Goal: Task Accomplishment & Management: Use online tool/utility

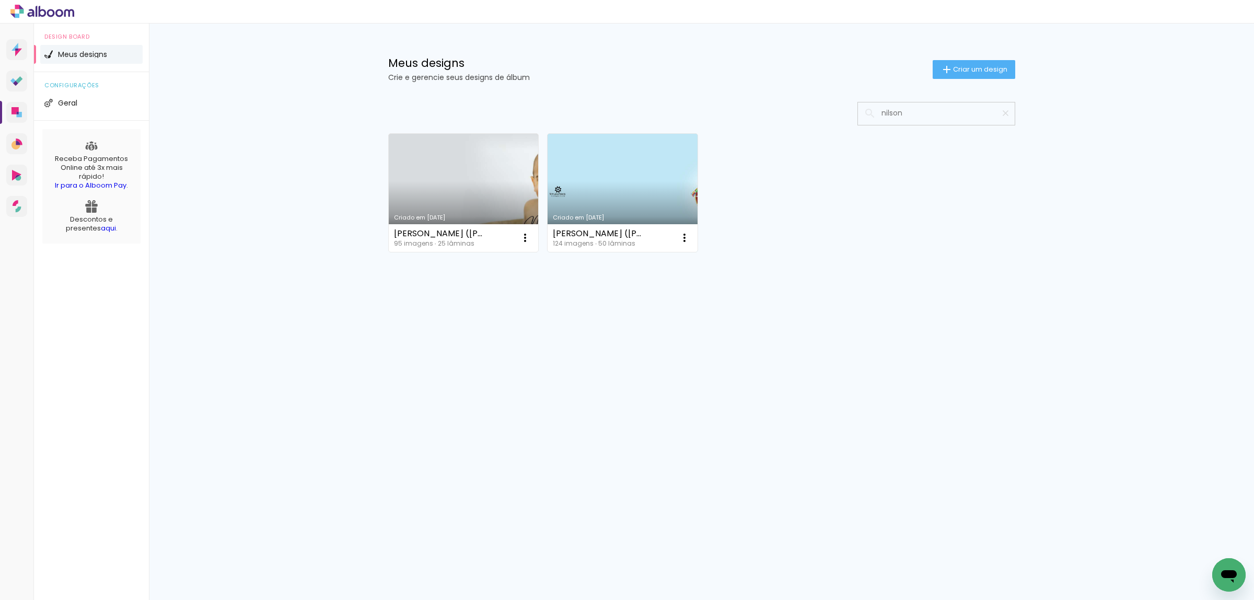
click at [643, 193] on link "Criado em [DATE]" at bounding box center [622, 193] width 150 height 118
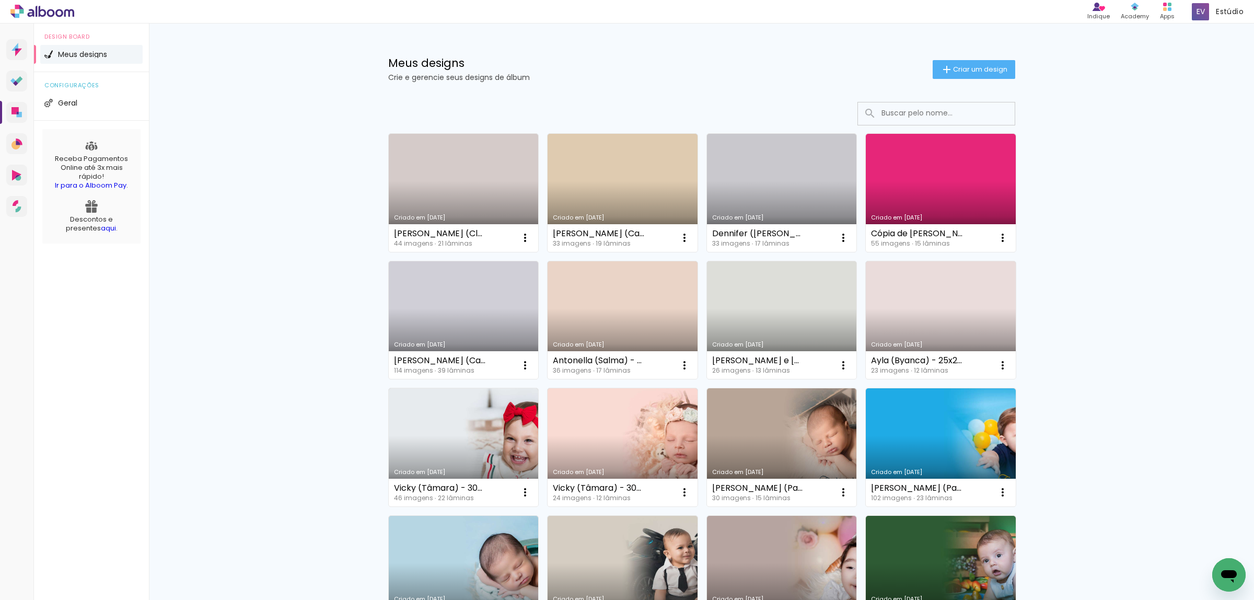
click at [902, 111] on input at bounding box center [950, 112] width 149 height 21
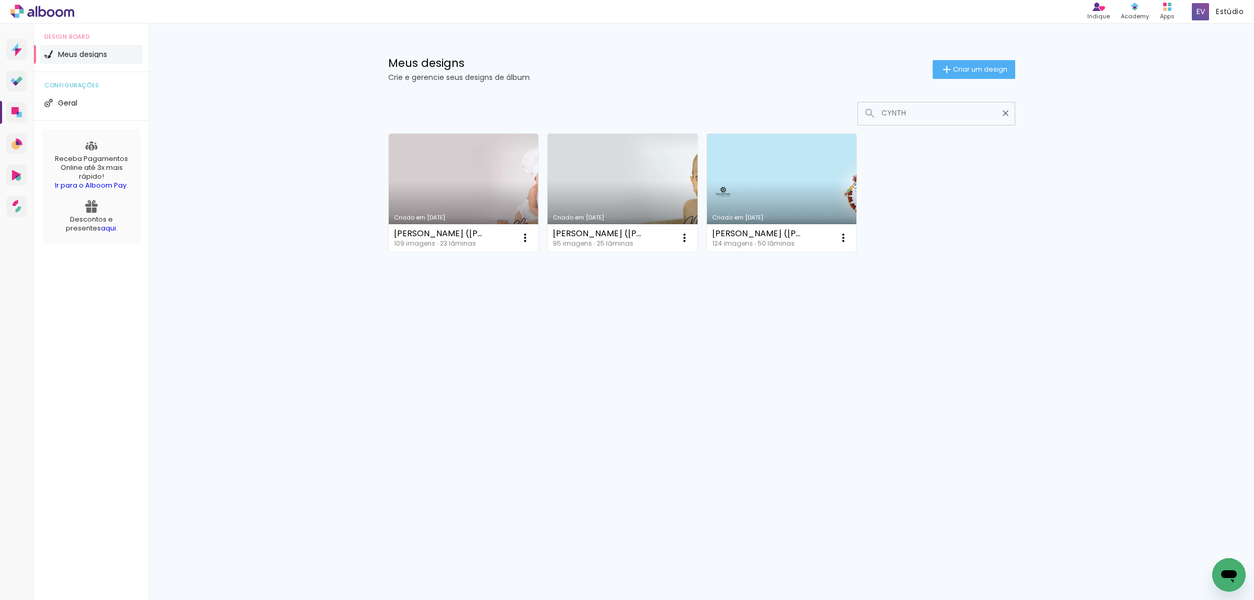
type input "CYNTH"
type paper-input "CYNTH"
